Goal: Information Seeking & Learning: Check status

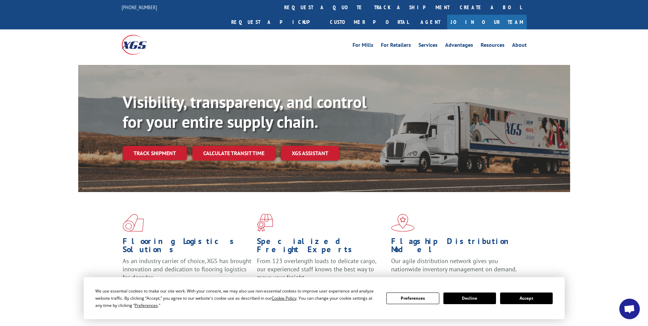
click at [161, 146] on link "Track shipment" at bounding box center [155, 153] width 64 height 14
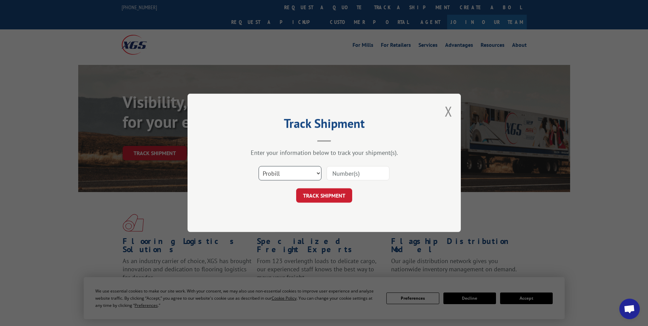
click at [292, 173] on select "Select category... Probill BOL PO" at bounding box center [290, 173] width 63 height 14
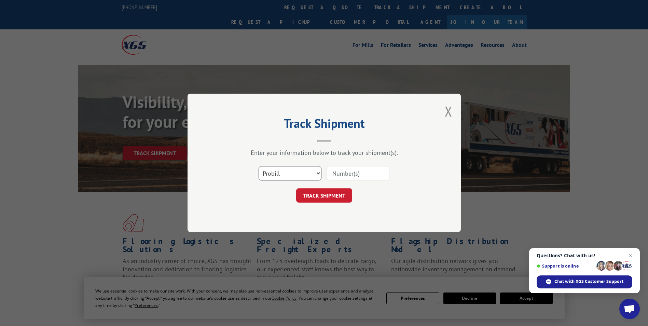
select select "po"
click at [259, 166] on select "Select category... Probill BOL PO" at bounding box center [290, 173] width 63 height 14
click at [365, 171] on input at bounding box center [358, 173] width 63 height 14
type input "60530097"
click button "TRACK SHIPMENT" at bounding box center [324, 196] width 56 height 14
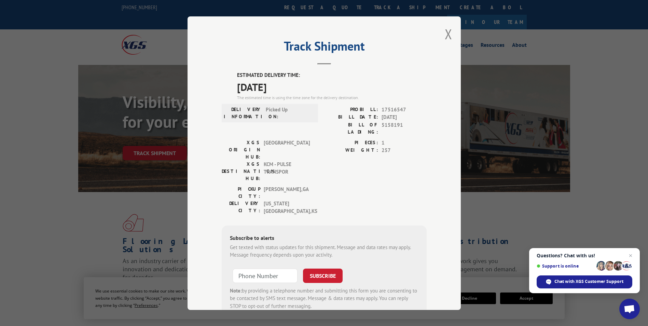
click at [599, 55] on div "Track Shipment ESTIMATED DELIVERY TIME: [DATE] The estimated time is using the …" at bounding box center [324, 163] width 648 height 326
click at [447, 32] on button "Close modal" at bounding box center [449, 34] width 8 height 18
